Goal: Check status: Check status

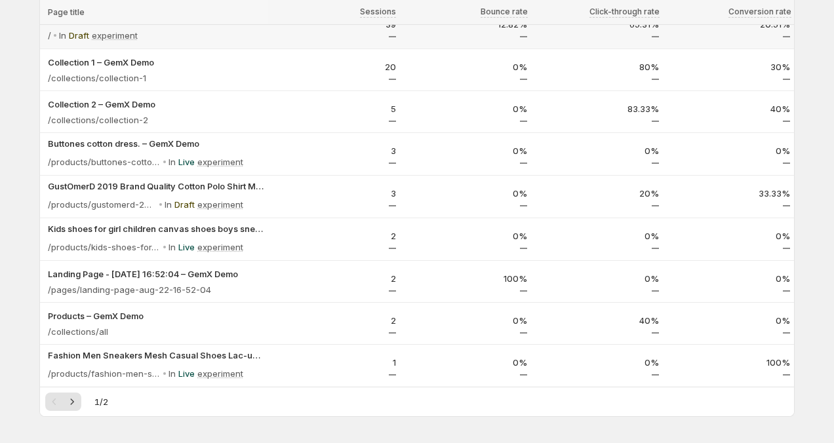
scroll to position [214, 0]
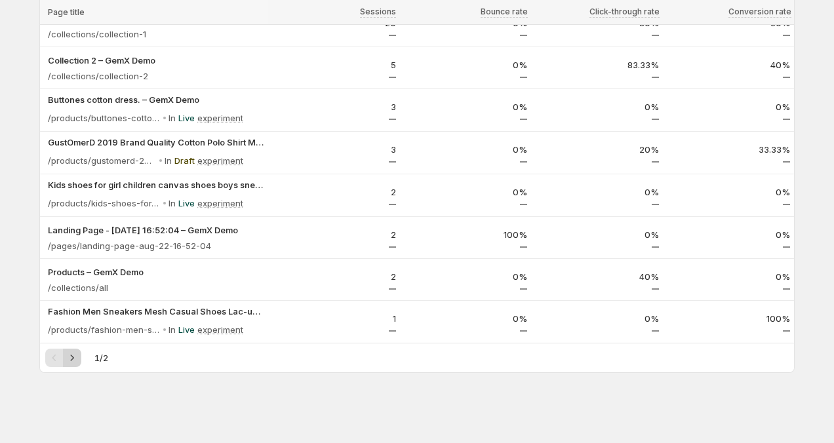
click at [74, 364] on button "Next" at bounding box center [72, 358] width 18 height 18
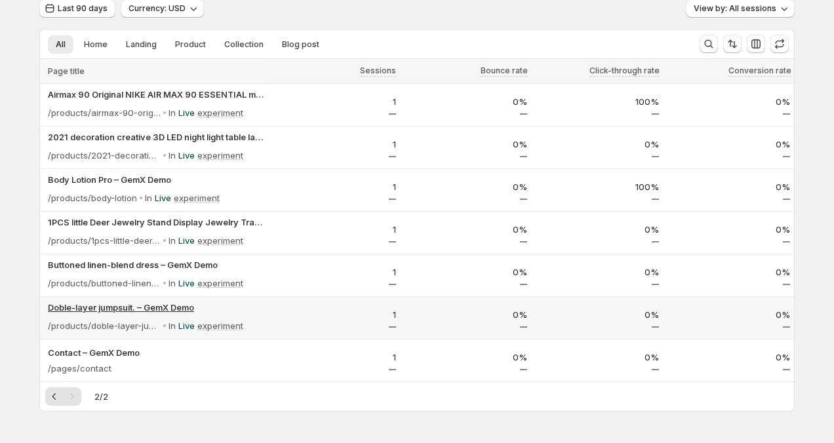
scroll to position [54, 0]
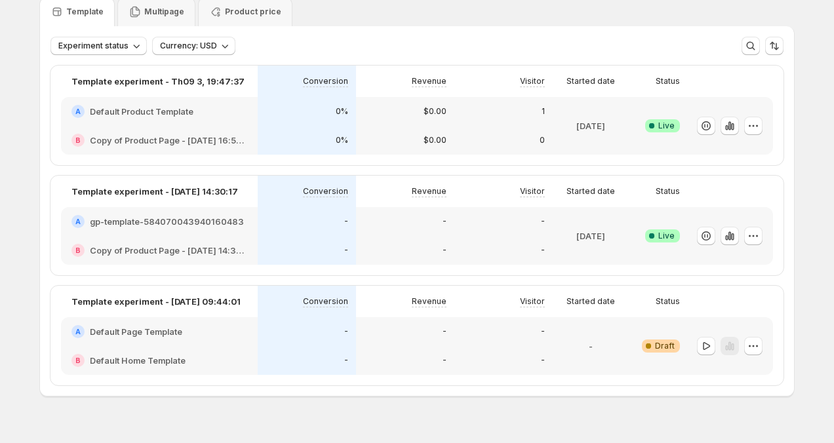
scroll to position [56, 0]
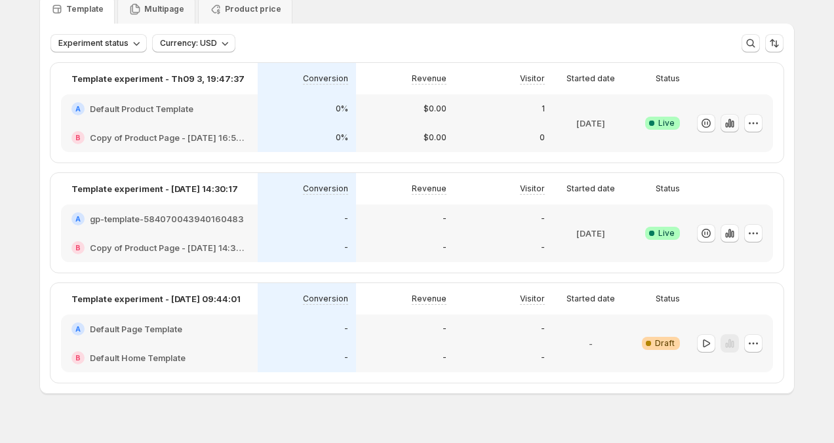
click at [729, 128] on icon "button" at bounding box center [729, 123] width 13 height 13
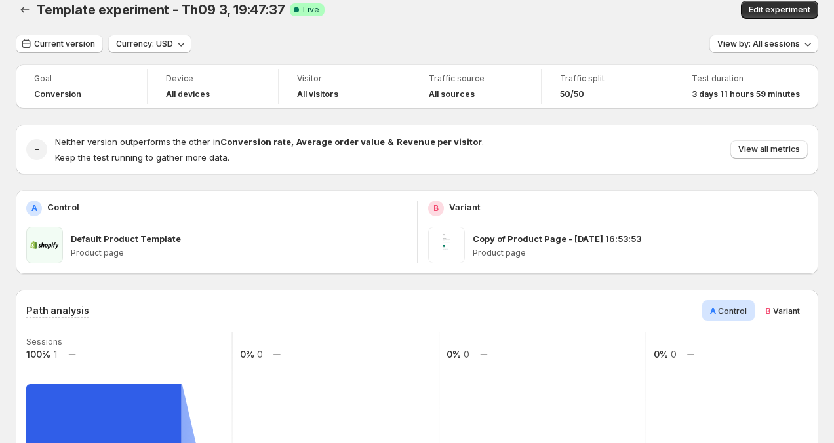
scroll to position [14, 0]
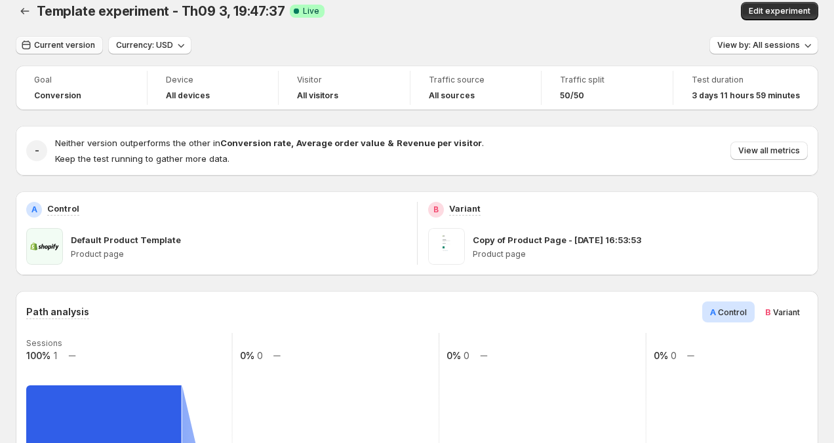
click at [78, 42] on span "Current version" at bounding box center [64, 45] width 61 height 10
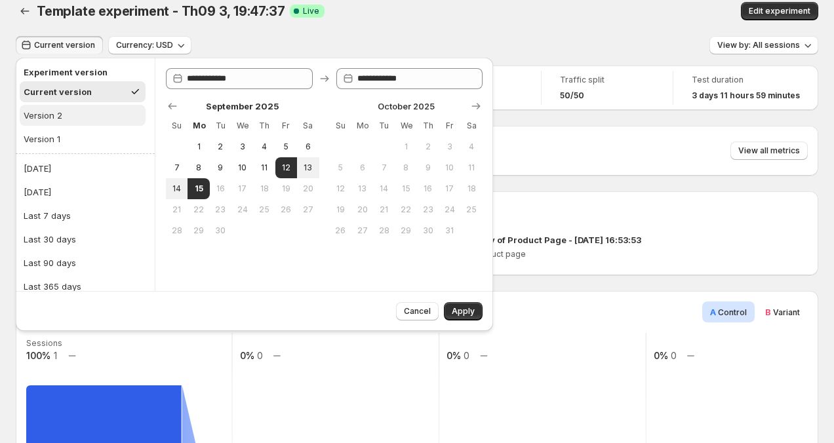
click at [69, 119] on button "Version 2" at bounding box center [83, 115] width 126 height 21
type input "**********"
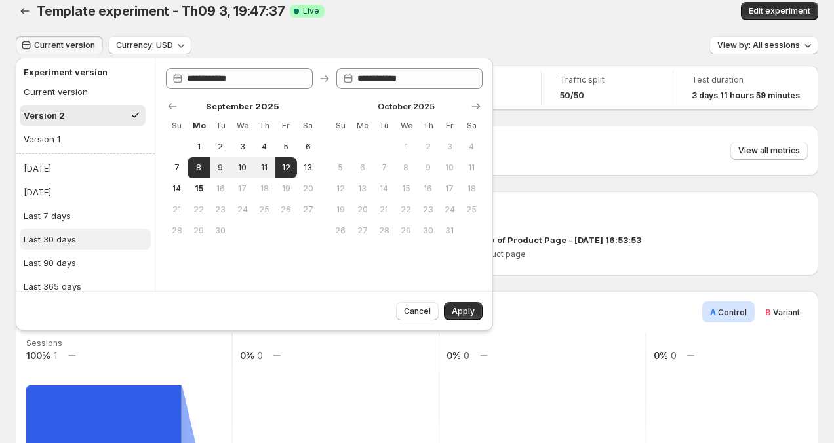
click at [112, 235] on button "Last 30 days" at bounding box center [85, 239] width 131 height 21
type input "**********"
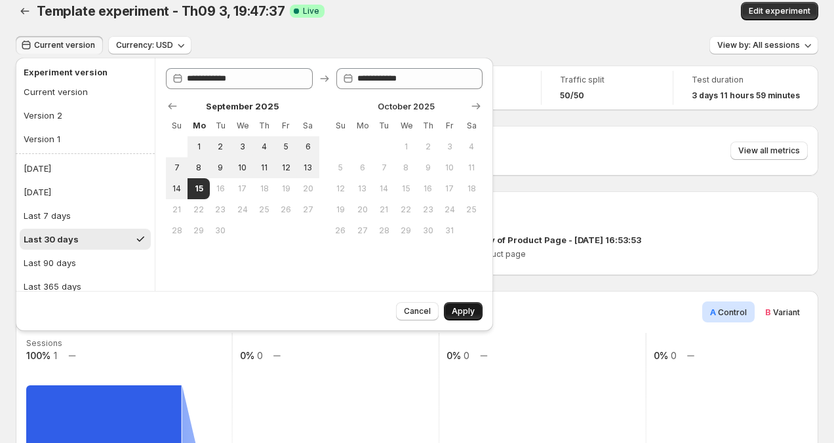
click at [460, 310] on span "Apply" at bounding box center [463, 311] width 23 height 10
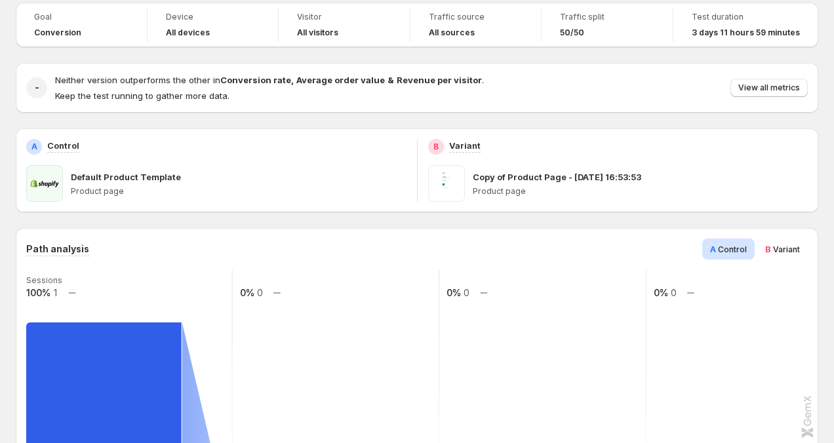
scroll to position [77, 0]
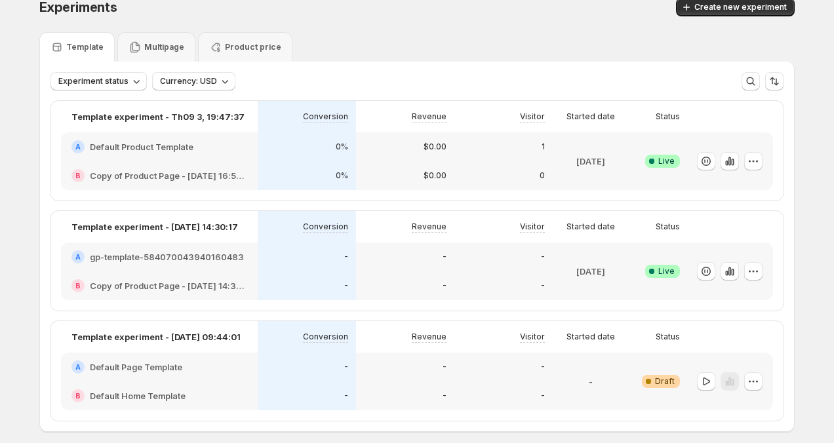
scroll to position [9, 0]
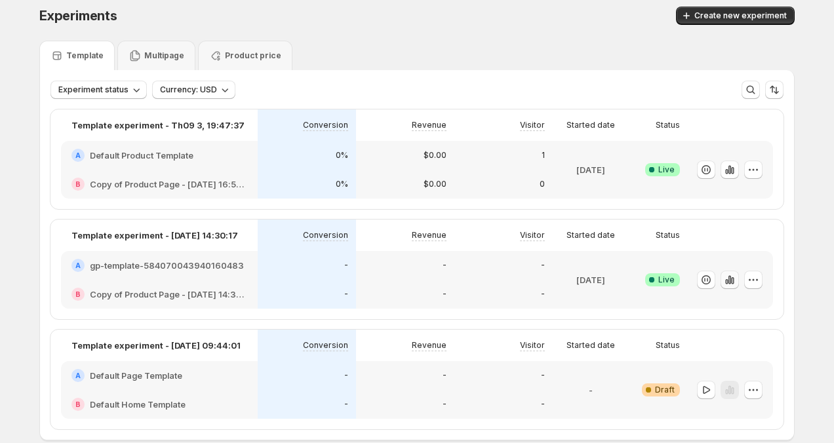
click at [733, 284] on icon "button" at bounding box center [729, 279] width 13 height 13
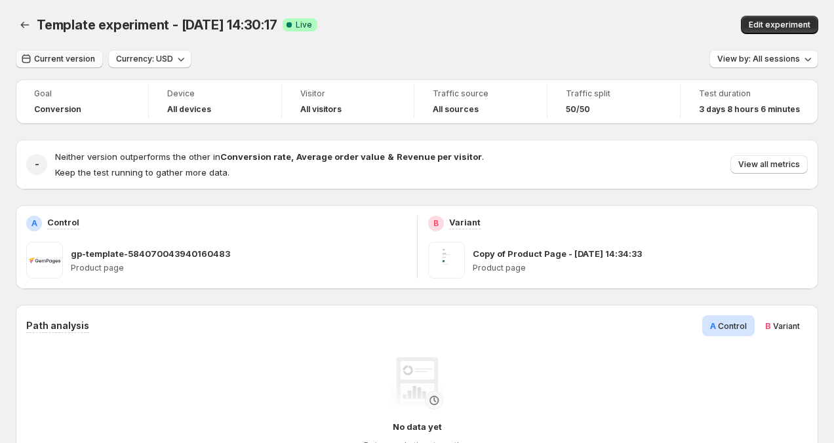
click at [63, 67] on button "Current version" at bounding box center [59, 59] width 87 height 18
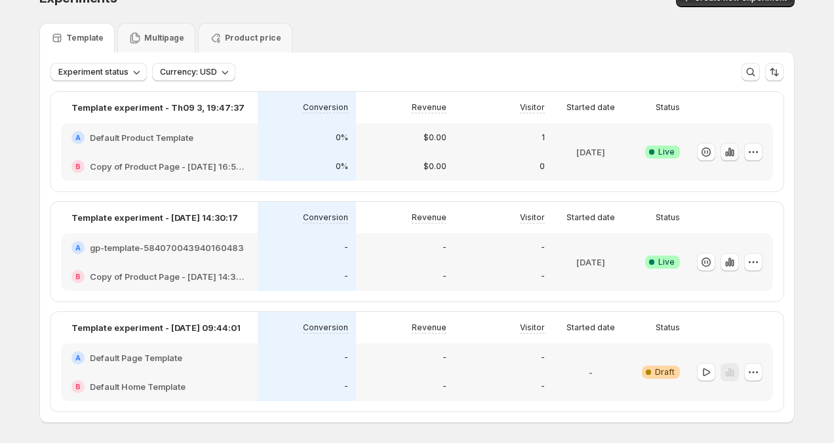
scroll to position [28, 0]
